Goal: Transaction & Acquisition: Obtain resource

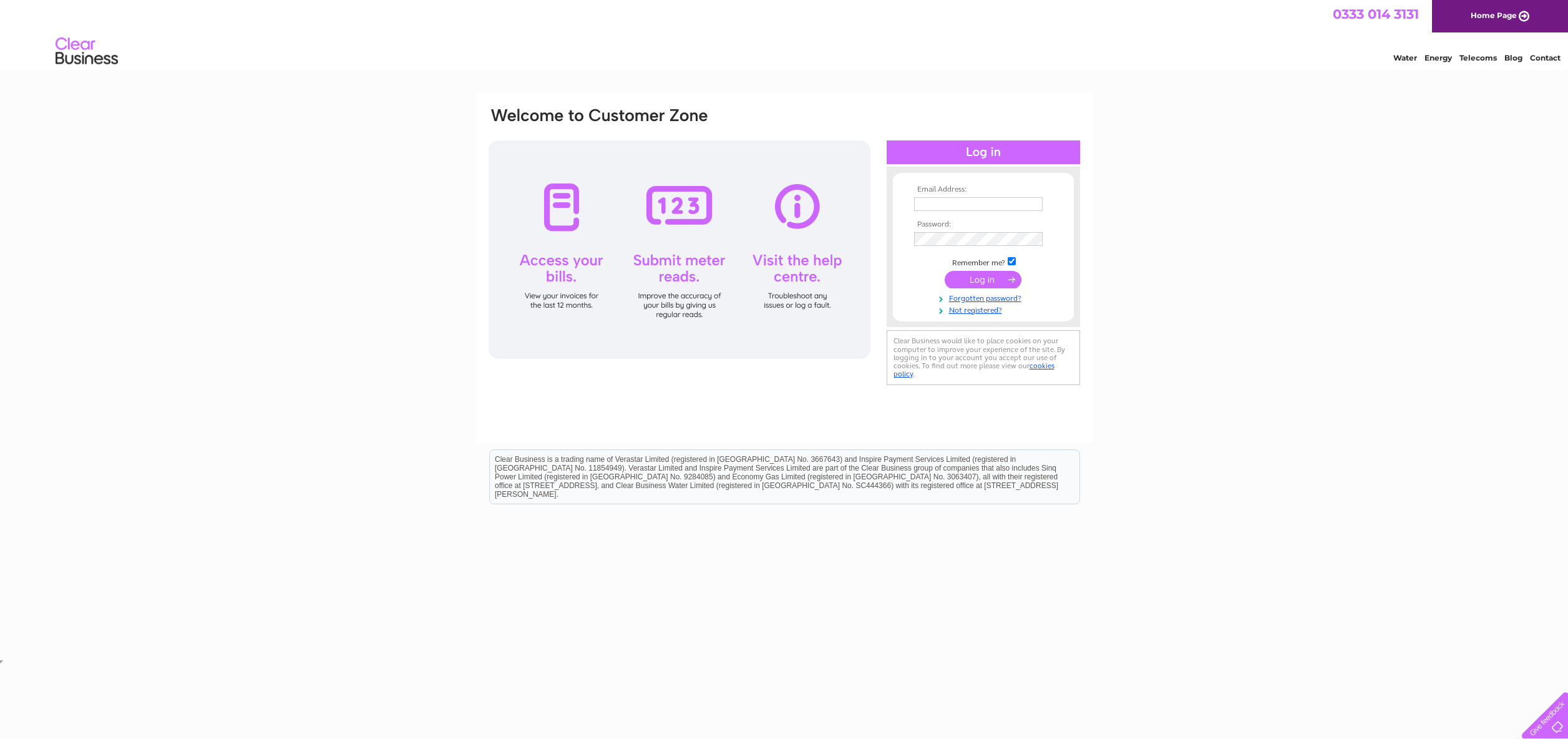
type input "erik@beervana.co.uk"
click at [1016, 280] on input "submit" at bounding box center [983, 280] width 77 height 18
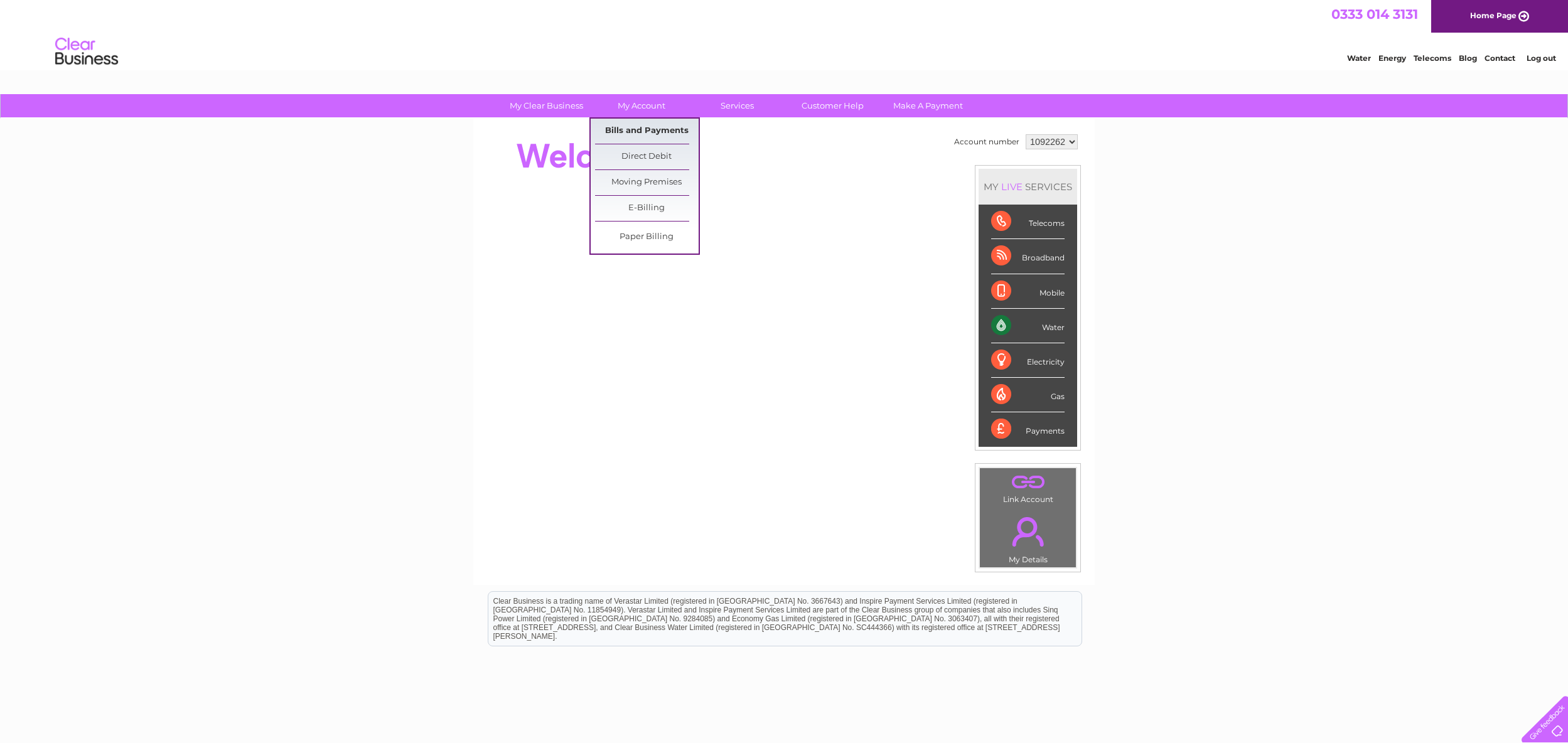
click at [651, 130] on link "Bills and Payments" at bounding box center [647, 131] width 104 height 25
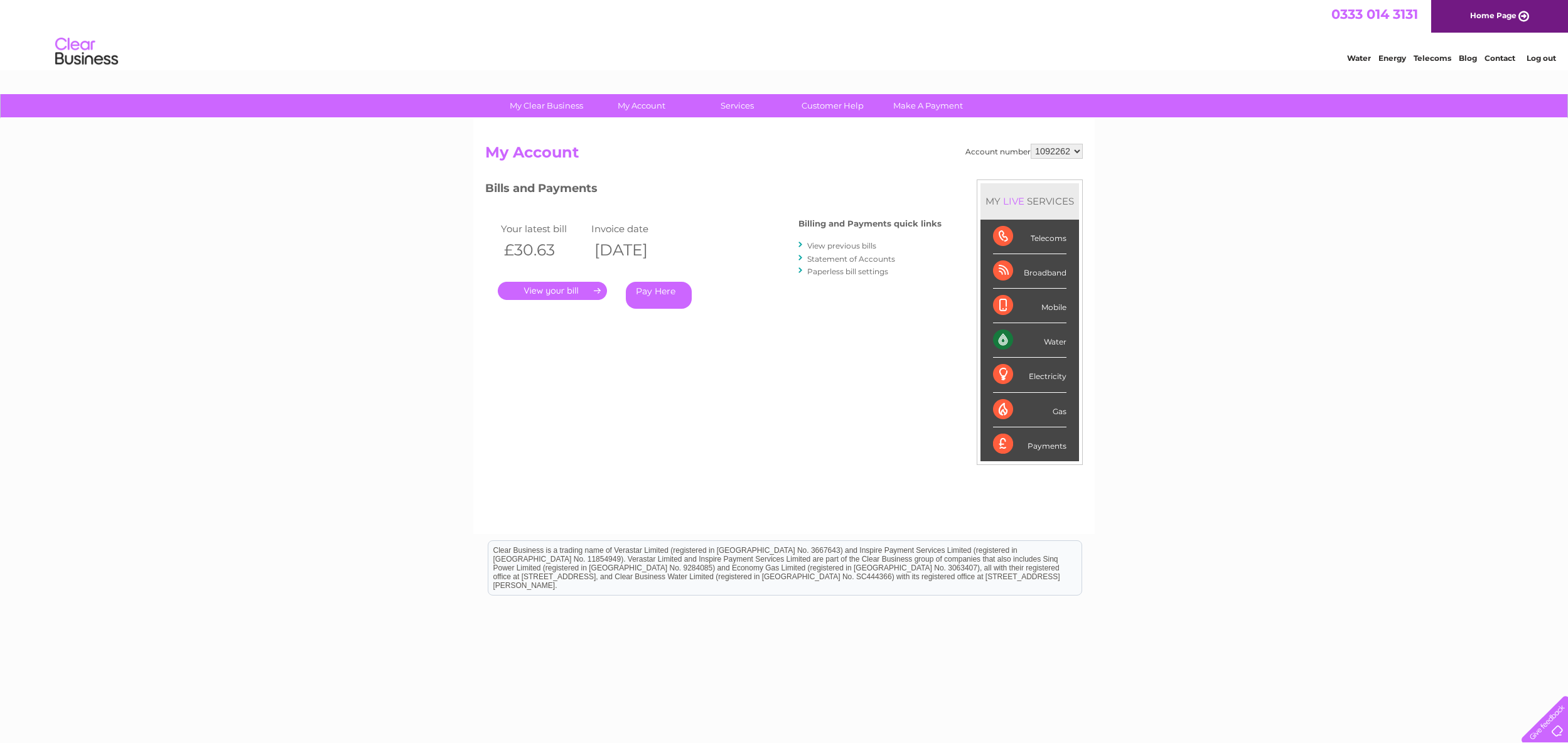
click at [875, 260] on link "Statement of Accounts" at bounding box center [851, 259] width 88 height 10
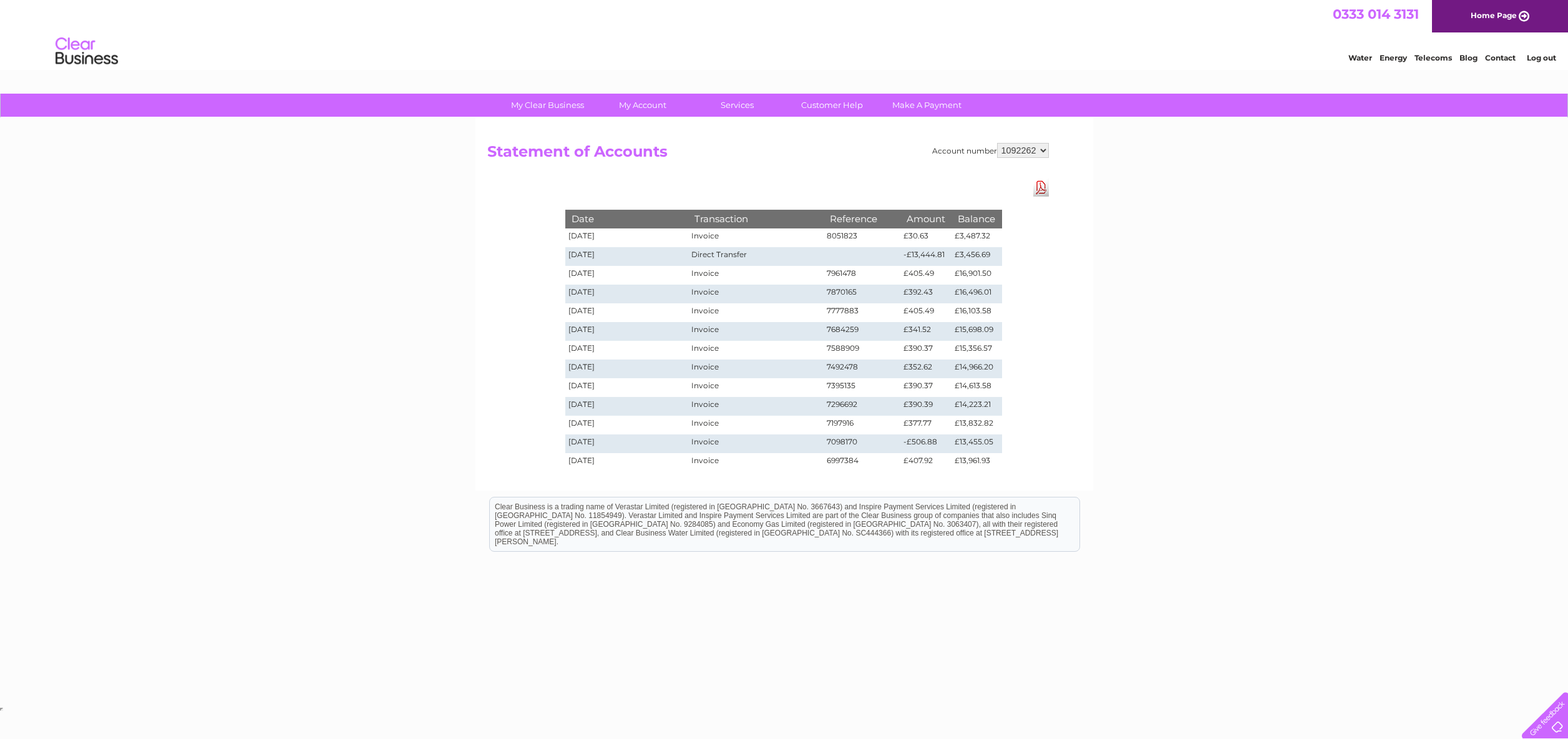
click at [1043, 148] on select "1092262" at bounding box center [1023, 151] width 52 height 15
click at [997, 143] on select "1092262" at bounding box center [1023, 151] width 52 height 15
click at [828, 166] on div "Account number 1092262 Statement of Accounts Download Pdf Date Transaction Refe…" at bounding box center [785, 304] width 618 height 373
click at [840, 101] on link "Customer Help" at bounding box center [831, 105] width 103 height 23
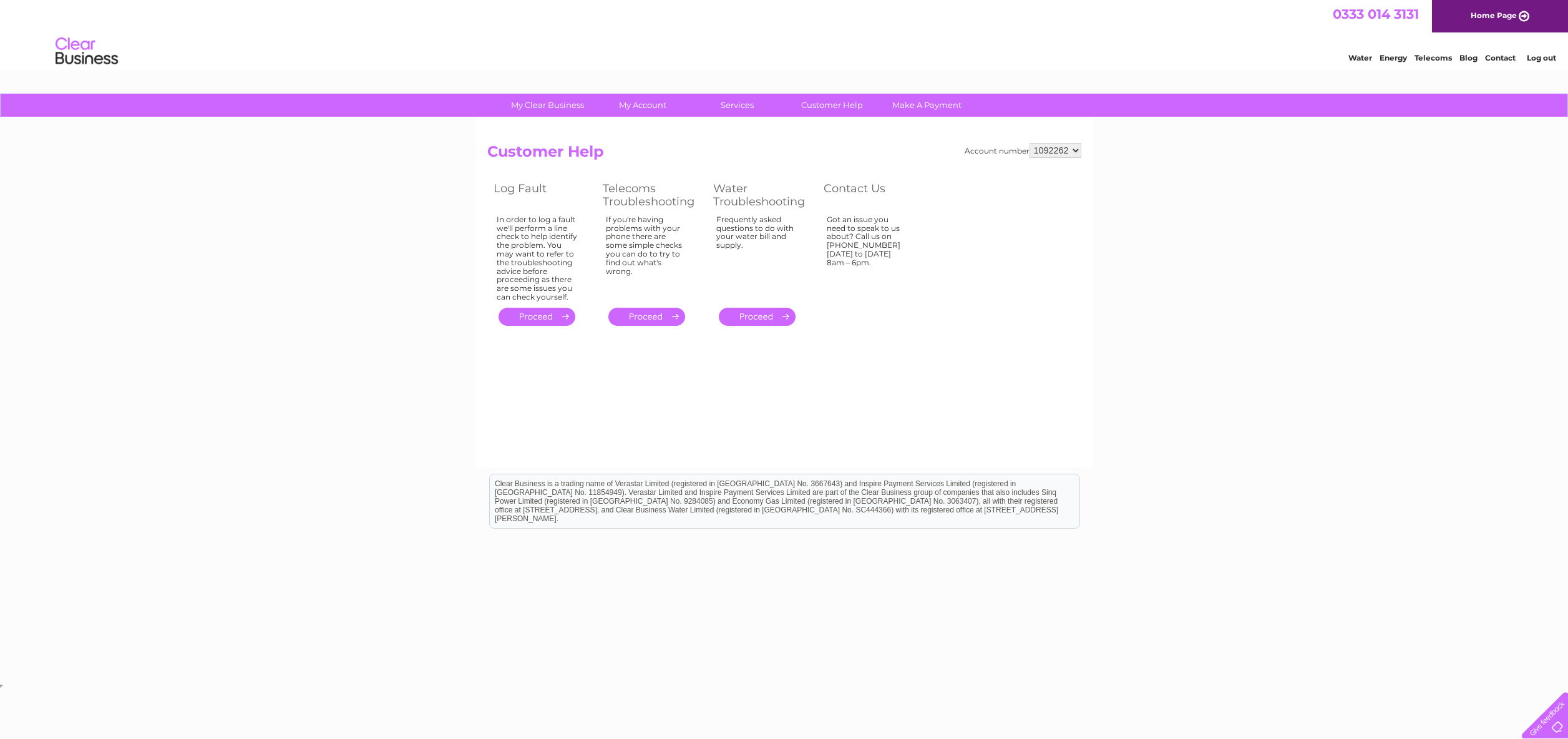
click at [1504, 56] on link "Contact" at bounding box center [1501, 58] width 31 height 10
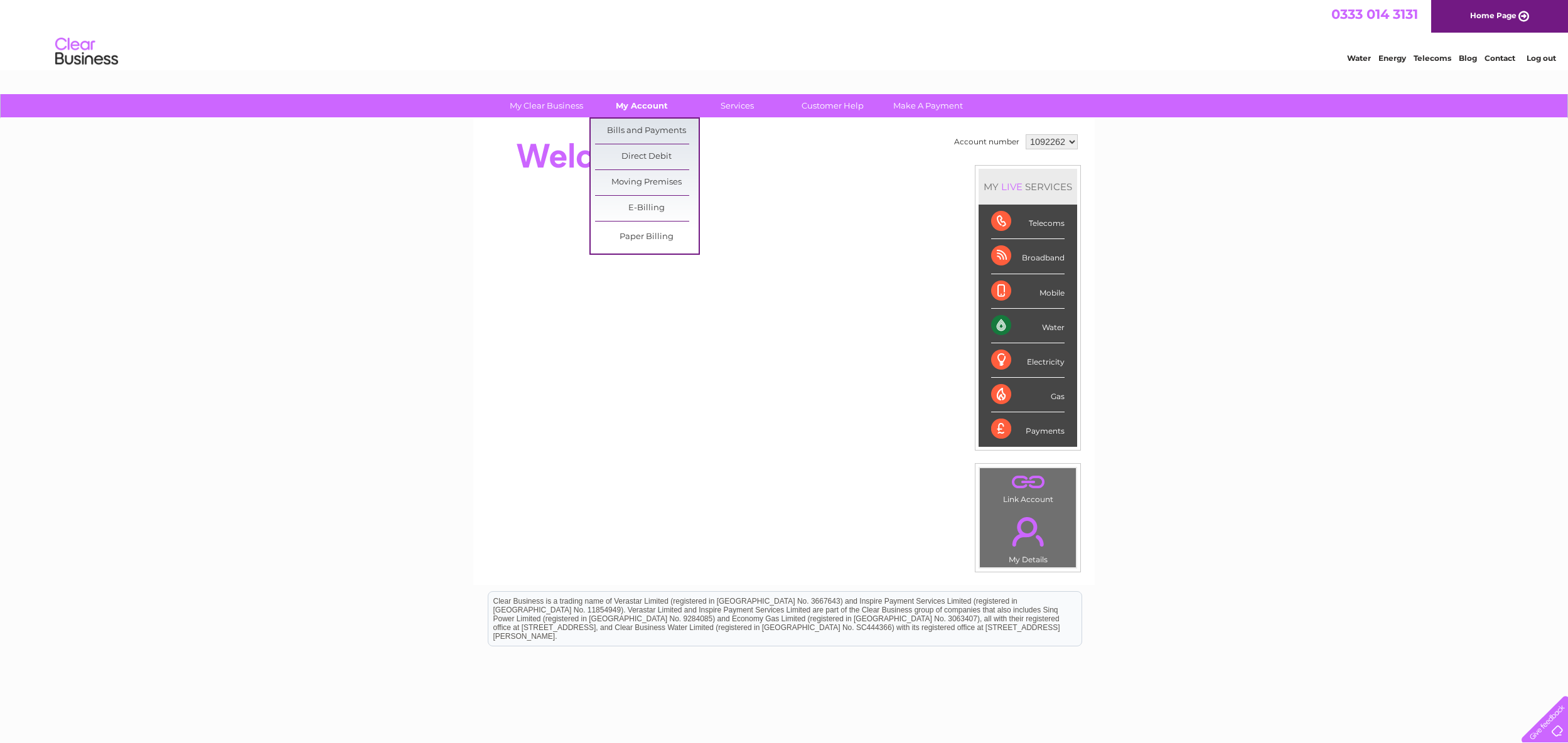
click at [635, 108] on link "My Account" at bounding box center [641, 106] width 104 height 24
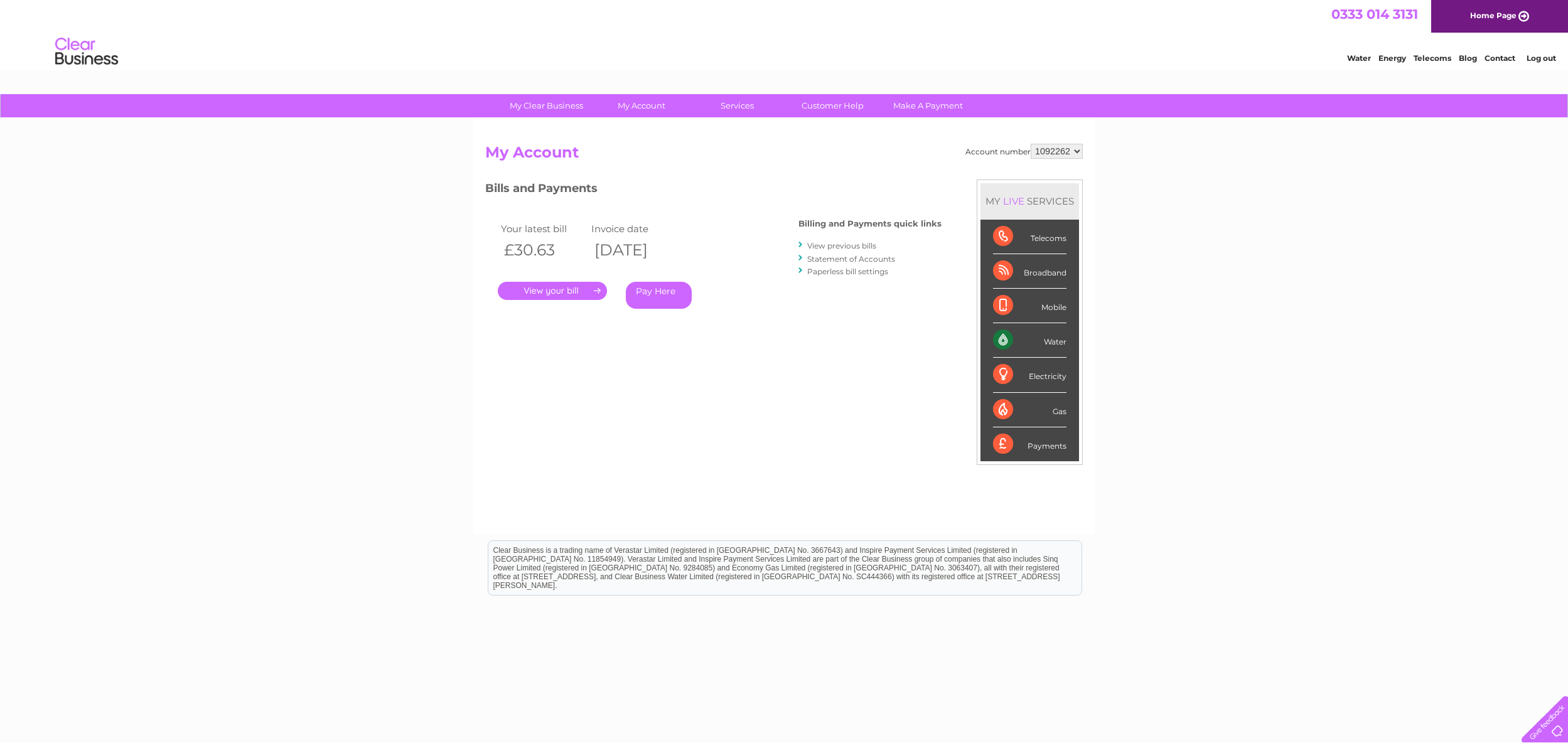
click at [822, 245] on link "View previous bills" at bounding box center [841, 245] width 69 height 10
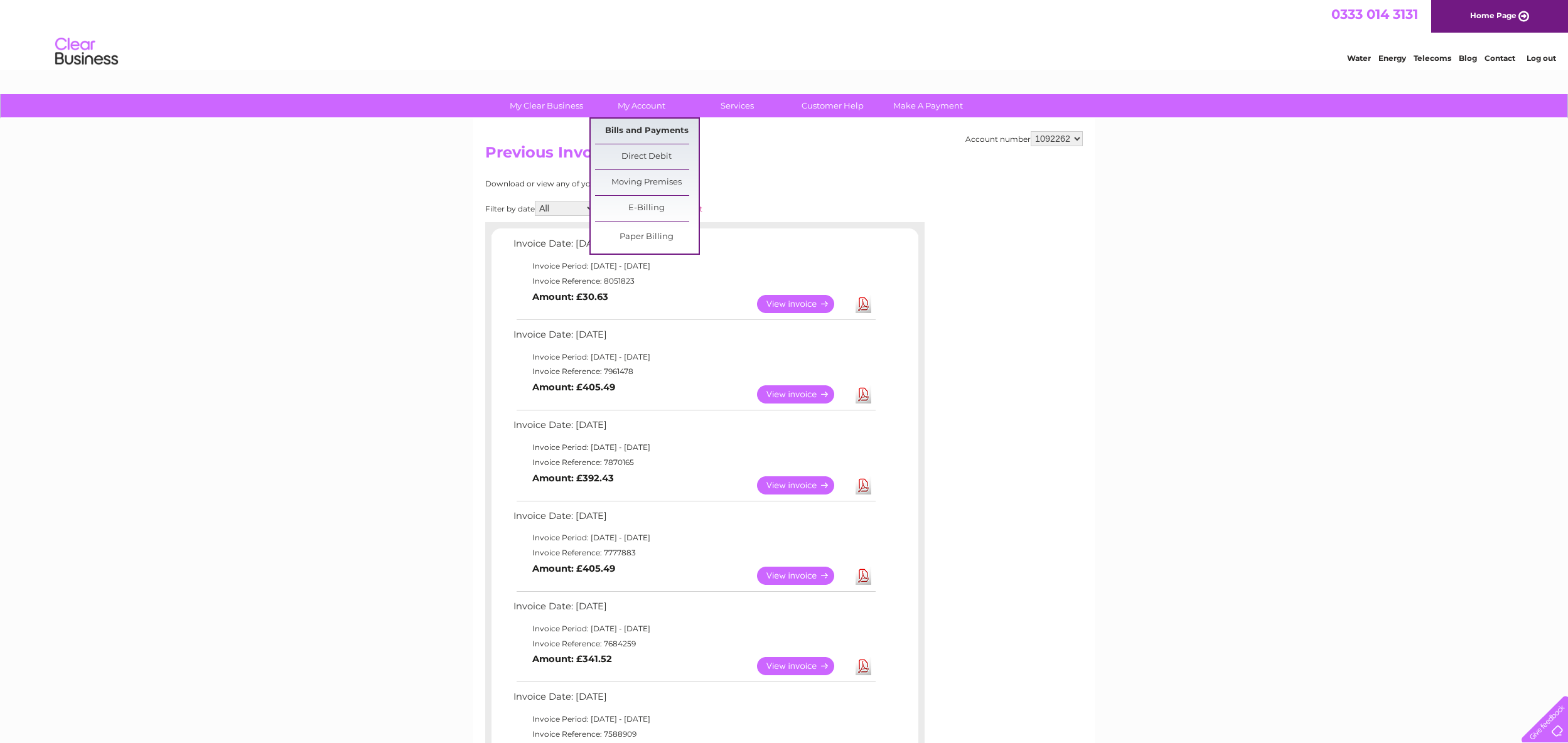
click at [636, 131] on link "Bills and Payments" at bounding box center [647, 131] width 104 height 25
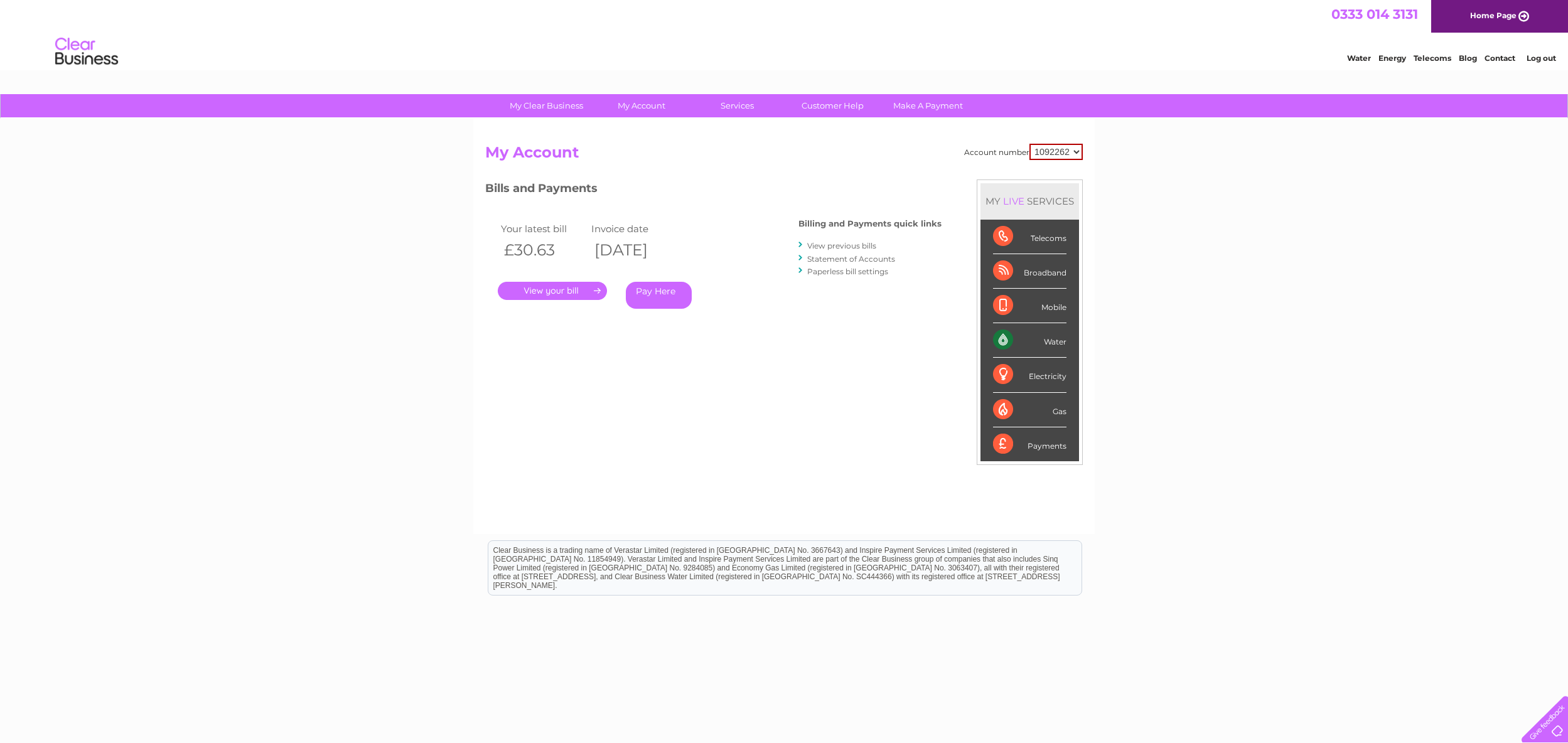
click at [1077, 148] on select "1092262" at bounding box center [1056, 152] width 54 height 16
click at [1029, 144] on select "1092262" at bounding box center [1056, 152] width 54 height 16
click at [812, 139] on div "Account number 1092262 My Account MY LIVE SERVICES Telecoms Broadband Mobile Wa…" at bounding box center [784, 326] width 622 height 415
click at [832, 256] on link "Statement of Accounts" at bounding box center [851, 259] width 88 height 10
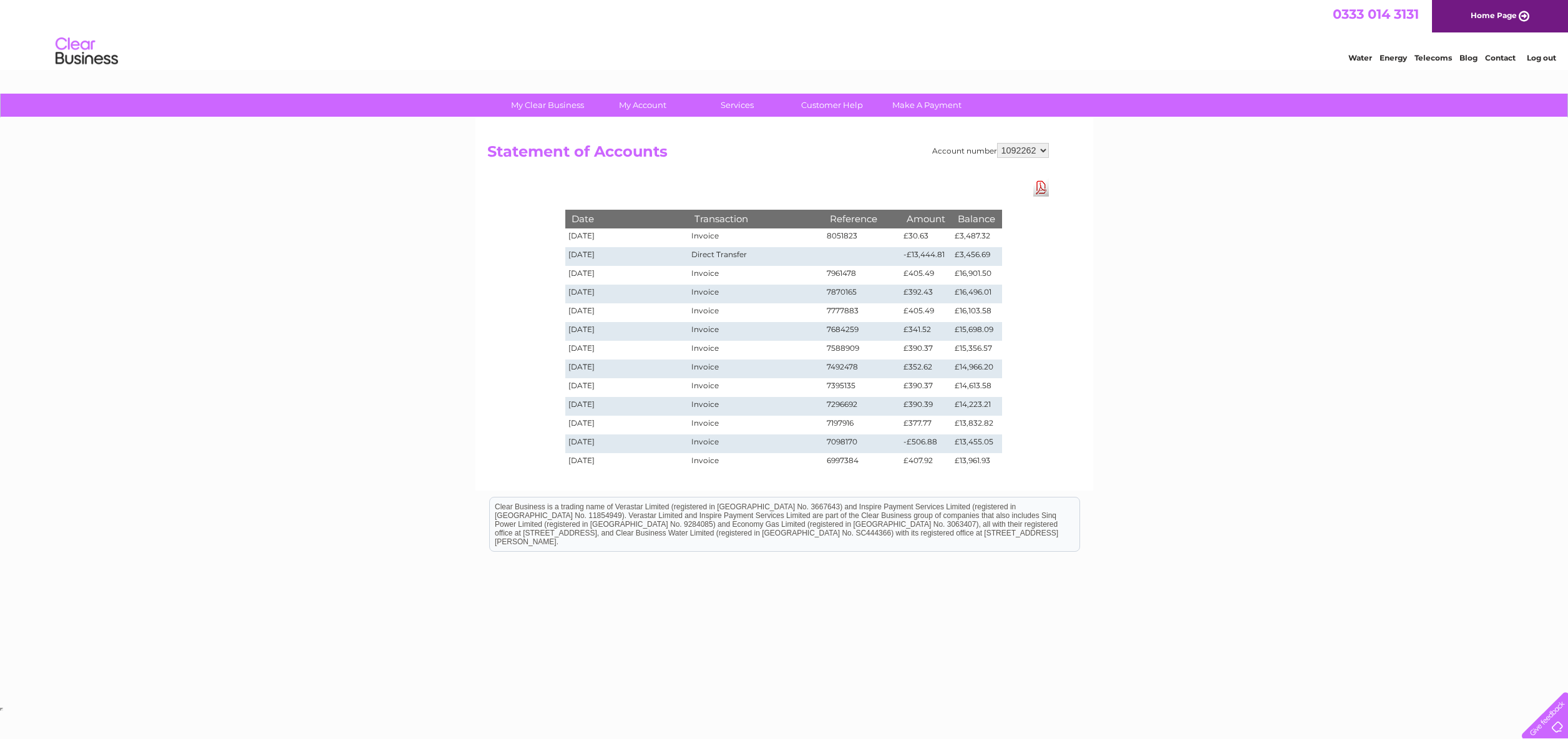
click at [1041, 186] on link "Download Pdf" at bounding box center [1040, 187] width 15 height 18
